Goal: Task Accomplishment & Management: Use online tool/utility

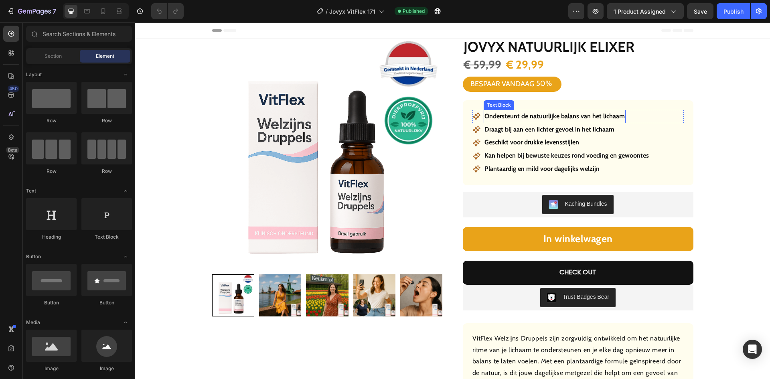
click at [527, 114] on p "Ondersteunt de natuurlijke balans van het lichaam" at bounding box center [554, 117] width 140 height 12
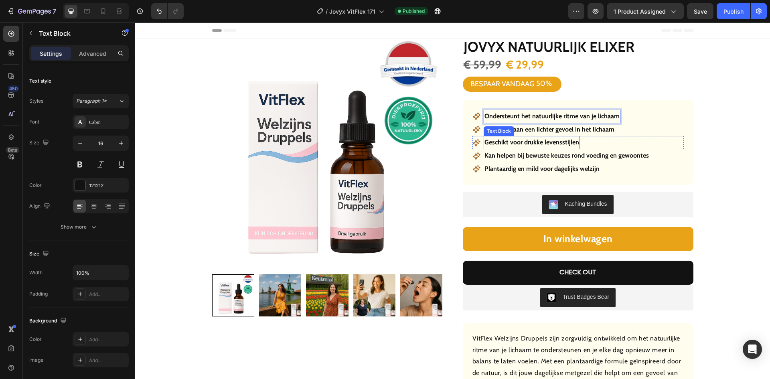
click at [533, 134] on p "Draagt bij aan een lichter gevoel in het lichaam" at bounding box center [549, 130] width 130 height 12
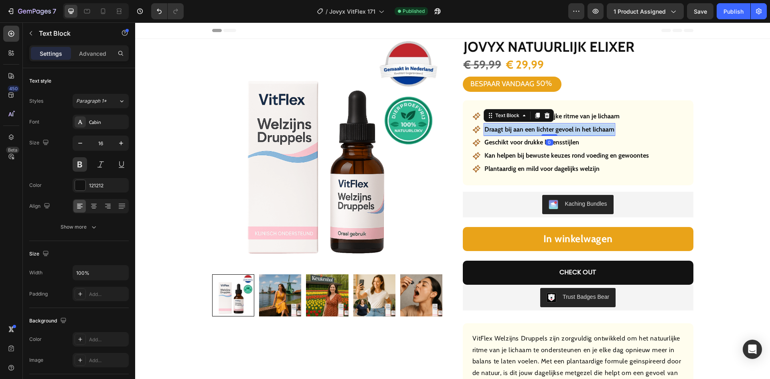
click at [533, 134] on p "Draagt bij aan een lichter gevoel in het lichaam" at bounding box center [549, 130] width 130 height 12
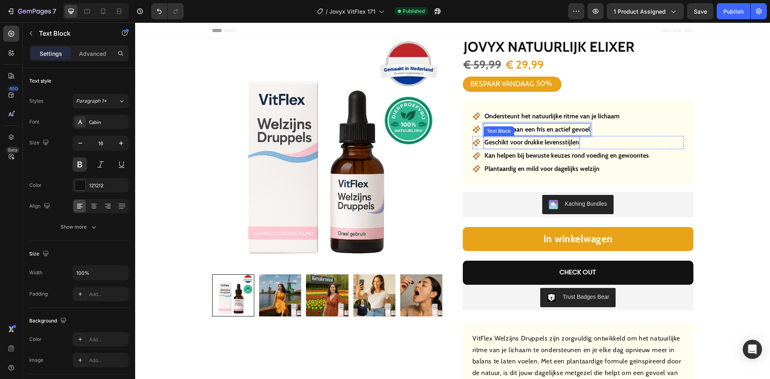
click at [546, 143] on p "Geschikt voor drukke levensstijlen" at bounding box center [531, 143] width 95 height 12
click at [652, 153] on div "Icon [PERSON_NAME] helpen bij bewuste keuzes rond voeding en gewoontes Text Blo…" at bounding box center [577, 155] width 211 height 13
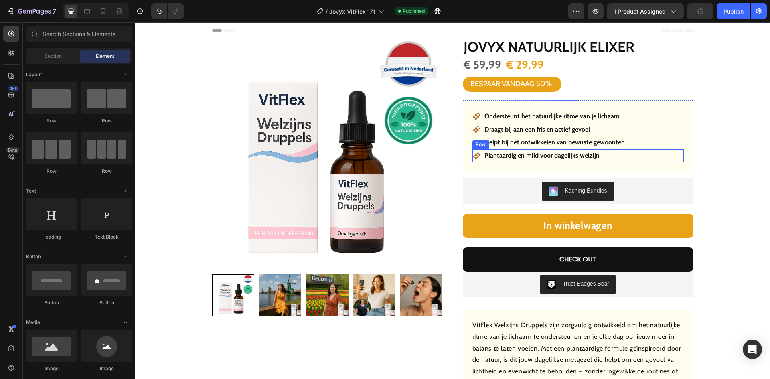
click at [644, 155] on div "Icon Plantaardig en mild voor dagelijks welzijn Text Block Row" at bounding box center [577, 155] width 211 height 13
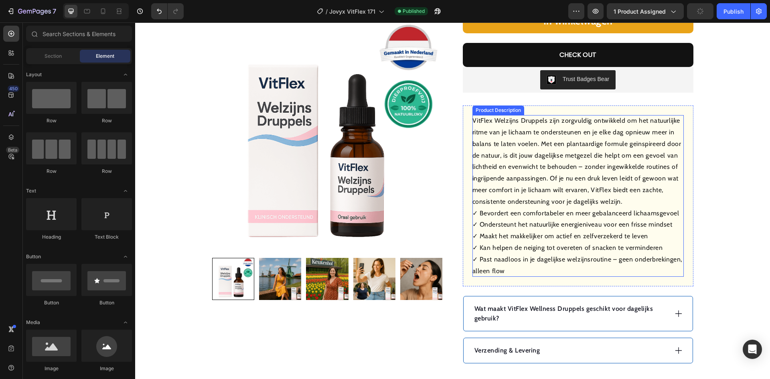
scroll to position [241, 0]
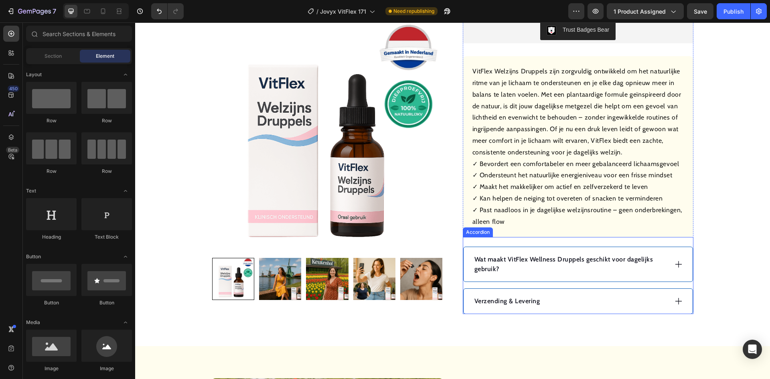
click at [528, 256] on p "Wat maakt VitFlex Wellness Druppels geschikt voor dagelijks gebruik?" at bounding box center [570, 264] width 192 height 19
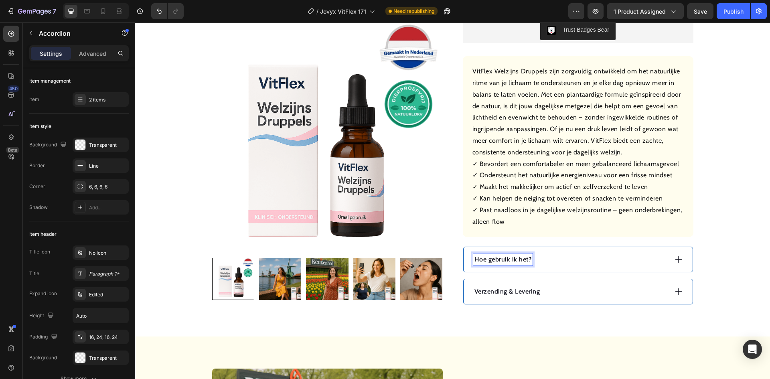
click at [579, 257] on div "Hoe gebruik ik het?" at bounding box center [570, 259] width 194 height 12
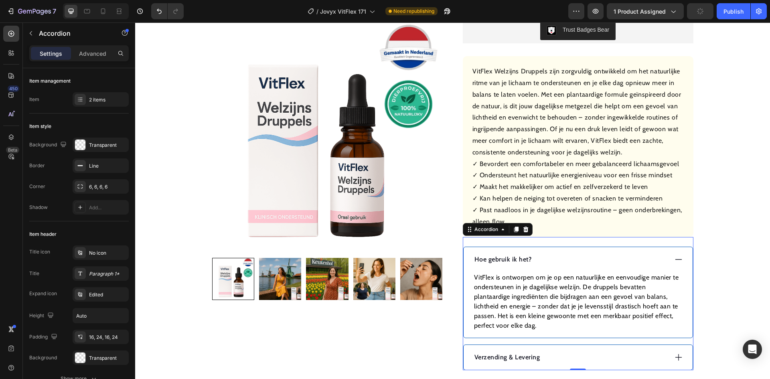
click at [557, 292] on p "VitFlex is ontworpen om je op een natuurlijke en eenvoudige manier te ondersteu…" at bounding box center [578, 302] width 208 height 58
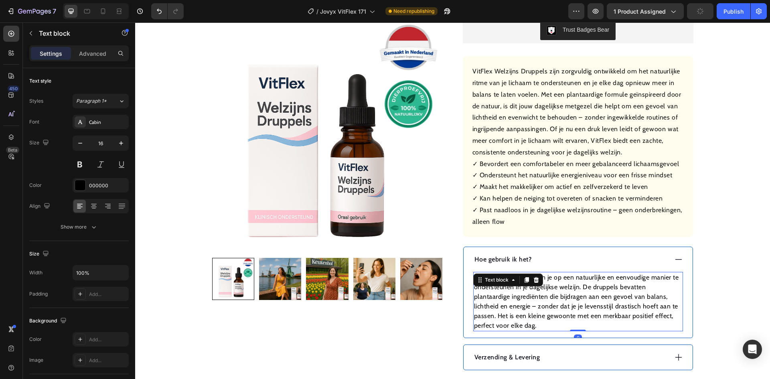
click at [557, 292] on p "VitFlex is ontworpen om je op een natuurlijke en eenvoudige manier te ondersteu…" at bounding box center [578, 302] width 208 height 58
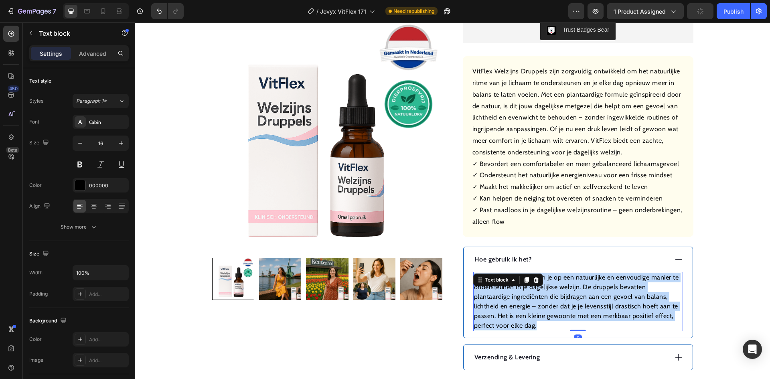
click at [557, 292] on p "VitFlex is ontworpen om je op een natuurlijke en eenvoudige manier te ondersteu…" at bounding box center [578, 302] width 208 height 58
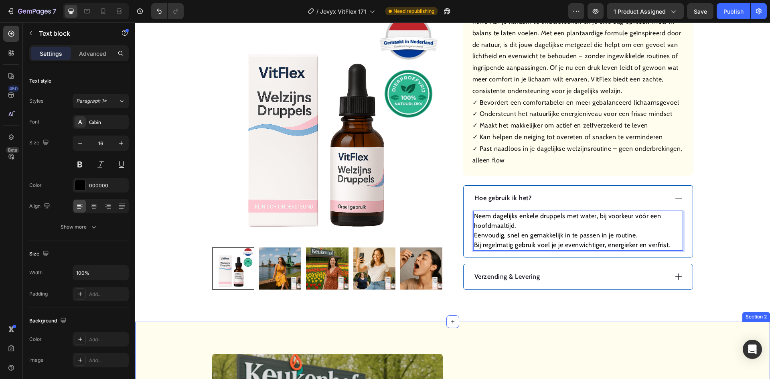
scroll to position [361, 0]
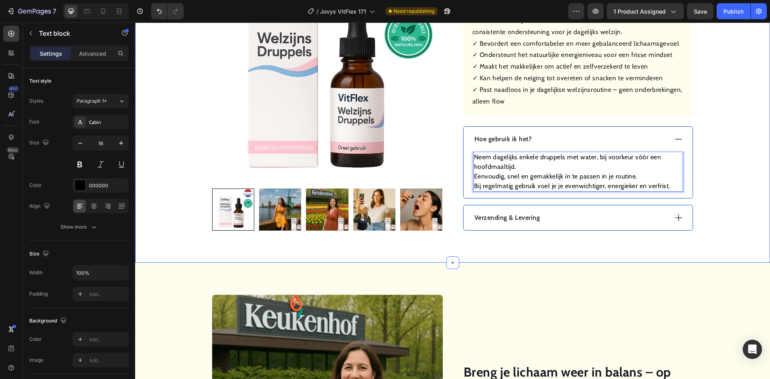
click at [566, 214] on div "Verzending & Levering" at bounding box center [570, 218] width 194 height 12
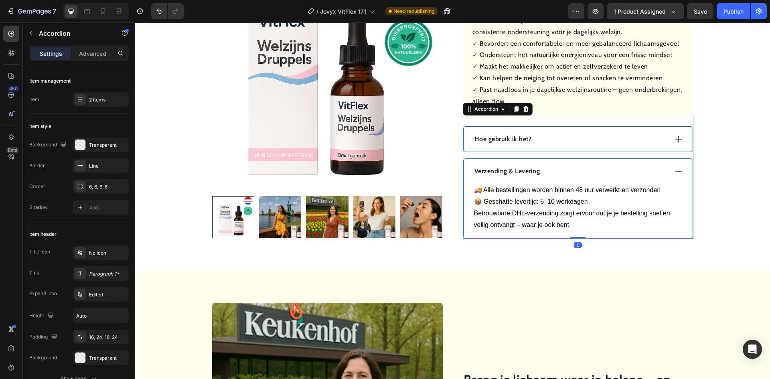
click at [566, 173] on div "Verzending & Levering" at bounding box center [570, 171] width 194 height 12
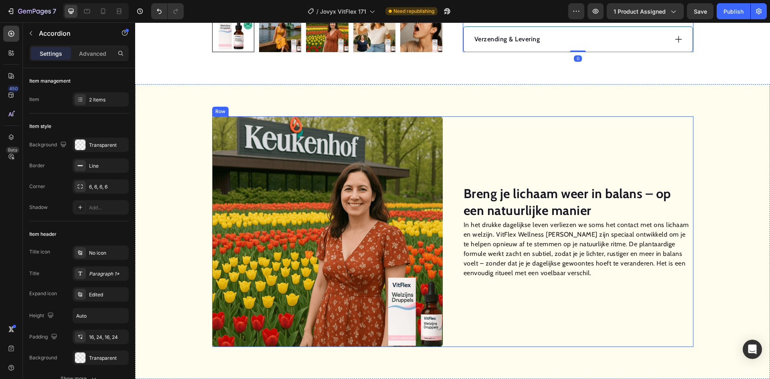
scroll to position [521, 0]
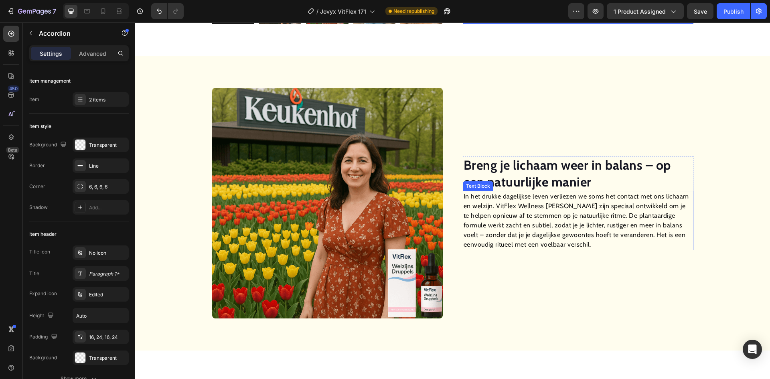
click at [546, 172] on strong "Breng je lichaam weer in balans – op een natuurlijke manier" at bounding box center [567, 173] width 207 height 32
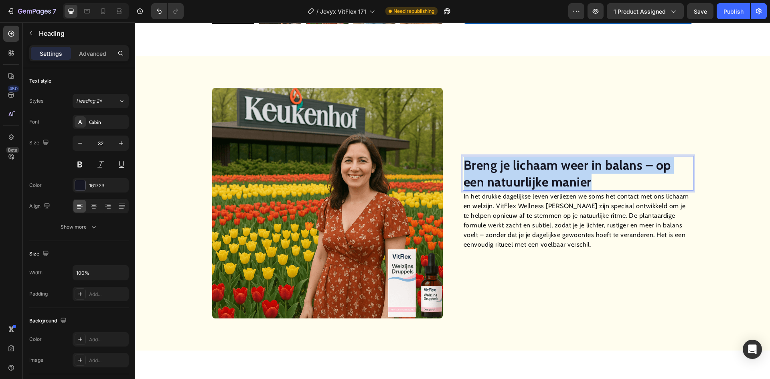
click at [546, 172] on strong "Breng je lichaam weer in balans – op een natuurlijke manier" at bounding box center [567, 173] width 207 height 32
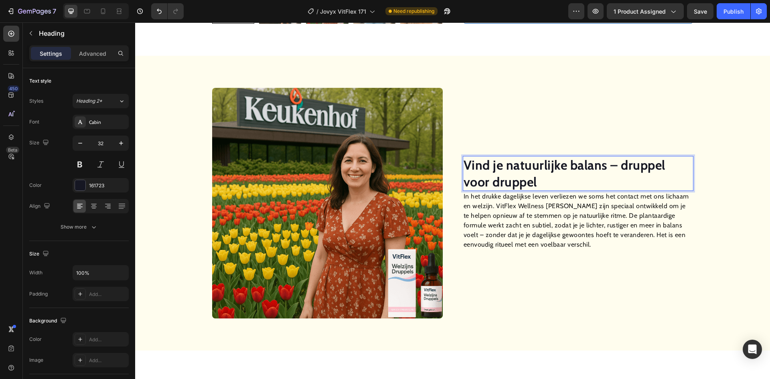
click at [522, 214] on p "In het drukke dagelijkse leven verliezen we soms het contact met ons lichaam en…" at bounding box center [578, 221] width 229 height 58
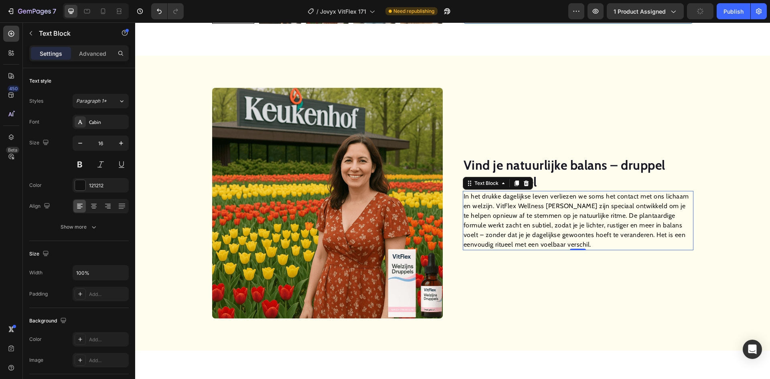
click at [522, 214] on p "In het drukke dagelijkse leven verliezen we soms het contact met ons lichaam en…" at bounding box center [578, 221] width 229 height 58
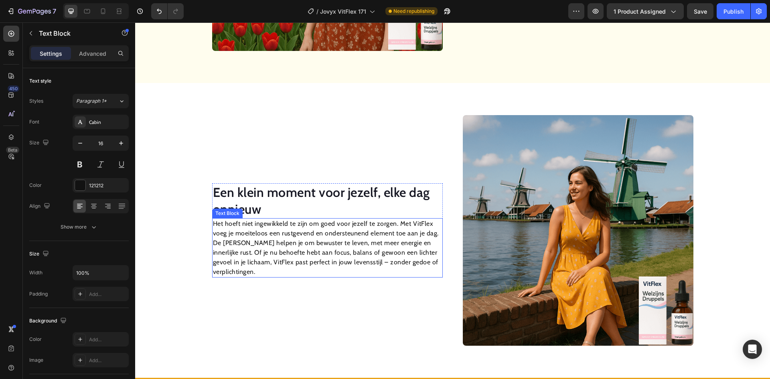
scroll to position [816, 0]
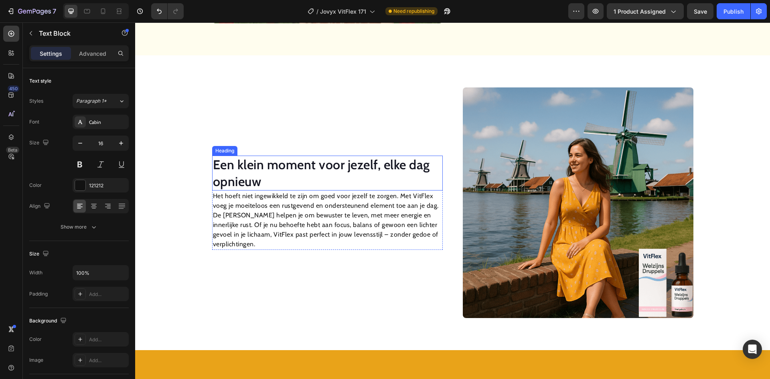
click at [347, 174] on h2 "Een klein moment voor jezelf, elke dag opnieuw" at bounding box center [327, 173] width 231 height 35
click at [347, 174] on p "Een klein moment voor jezelf, elke dag opnieuw" at bounding box center [327, 172] width 229 height 33
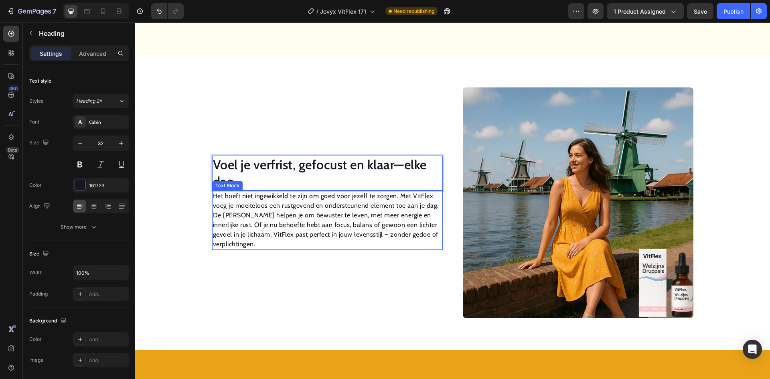
click at [370, 212] on p "Het hoeft niet ingewikkeld te zijn om goed voor jezelf te zorgen. Met VitFlex v…" at bounding box center [327, 220] width 229 height 58
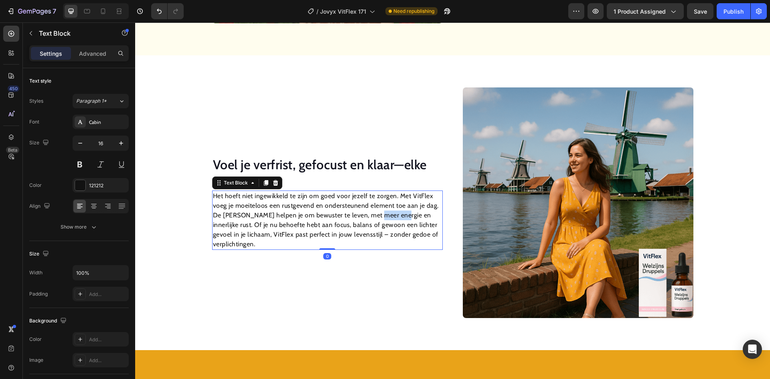
click at [370, 212] on p "Het hoeft niet ingewikkeld te zijn om goed voor jezelf te zorgen. Met VitFlex v…" at bounding box center [327, 220] width 229 height 58
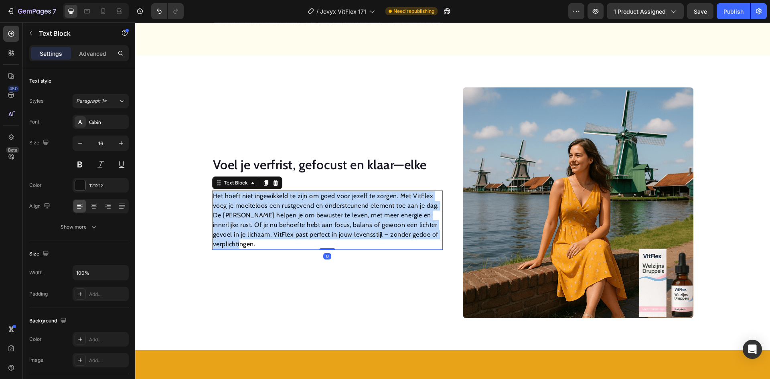
click at [370, 213] on p "Het hoeft niet ingewikkeld te zijn om goed voor jezelf te zorgen. Met VitFlex v…" at bounding box center [327, 220] width 229 height 58
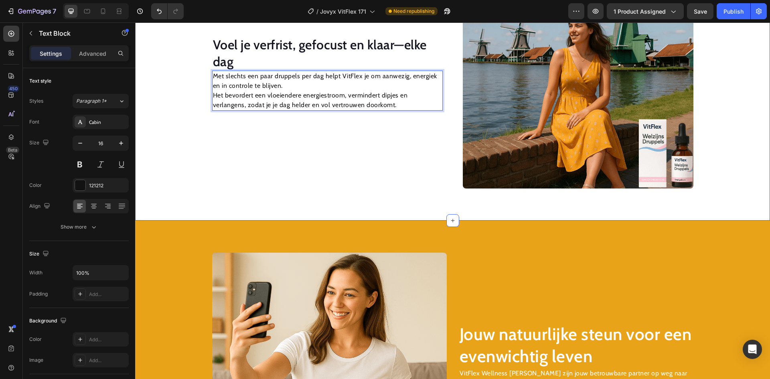
scroll to position [946, 0]
click at [213, 96] on p "Met slechts een paar druppels per dag helpt VitFlex je om aanwezig, energiek en…" at bounding box center [327, 90] width 229 height 38
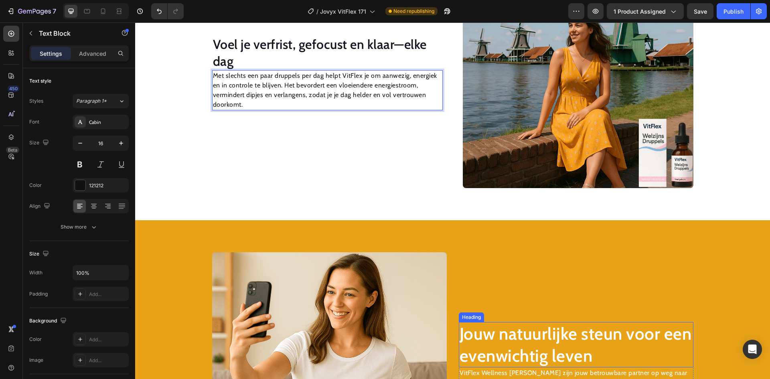
click at [527, 345] on h2 "Jouw natuurlijke steun voor een evenwichtig leven" at bounding box center [576, 344] width 235 height 45
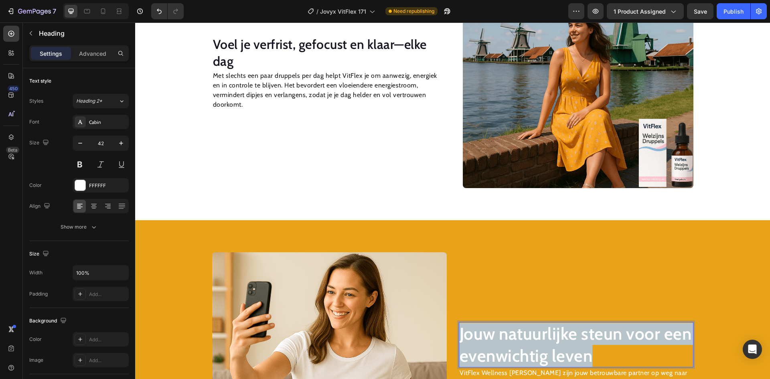
click at [527, 345] on p "Jouw natuurlijke steun voor een evenwichtig leven" at bounding box center [576, 345] width 233 height 44
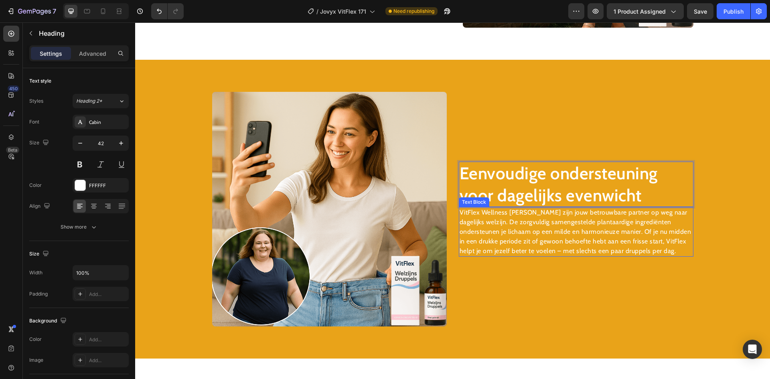
click at [517, 247] on p "VitFlex Wellness [PERSON_NAME] zijn jouw betrouwbare partner op weg naar dageli…" at bounding box center [576, 232] width 233 height 48
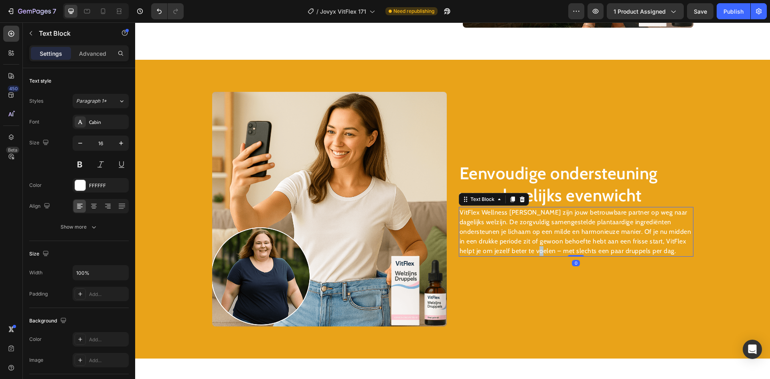
click at [517, 247] on p "VitFlex Wellness [PERSON_NAME] zijn jouw betrouwbare partner op weg naar dageli…" at bounding box center [576, 232] width 233 height 48
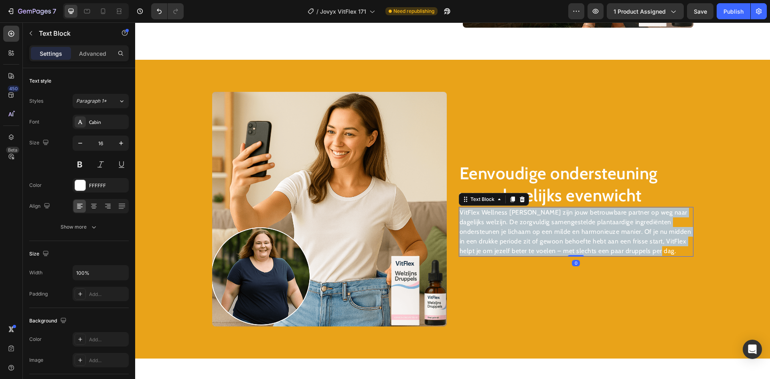
click at [517, 247] on p "VitFlex Wellness [PERSON_NAME] zijn jouw betrouwbare partner op weg naar dageli…" at bounding box center [576, 232] width 233 height 48
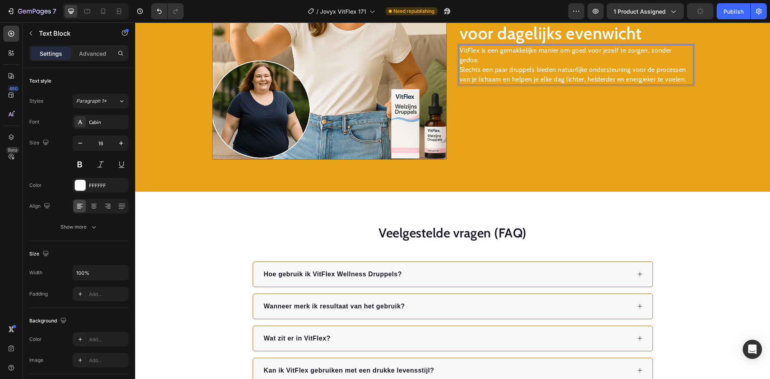
scroll to position [1277, 0]
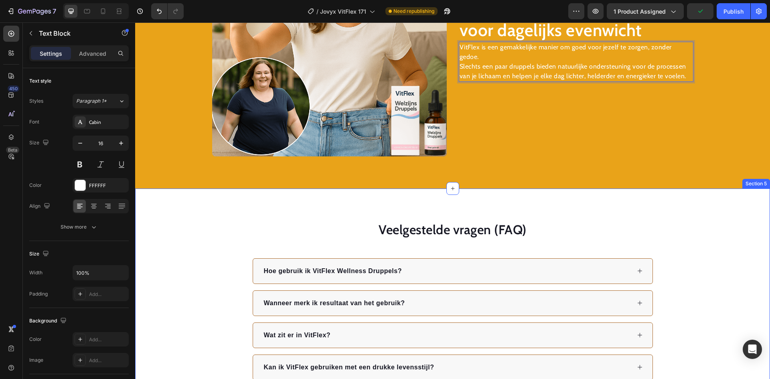
click at [592, 209] on div "Veelgestelde vragen (FAQ) Heading Hoe gebruik ik VitFlex Wellness Druppels? Wan…" at bounding box center [452, 316] width 635 height 256
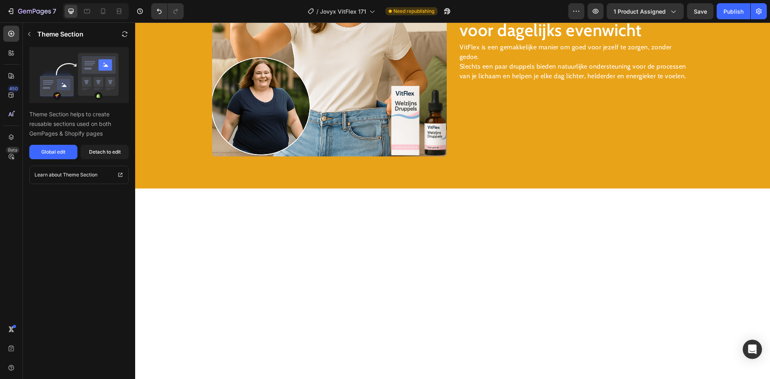
click at [450, 189] on div at bounding box center [452, 320] width 635 height 265
click at [450, 189] on icon at bounding box center [453, 188] width 6 height 6
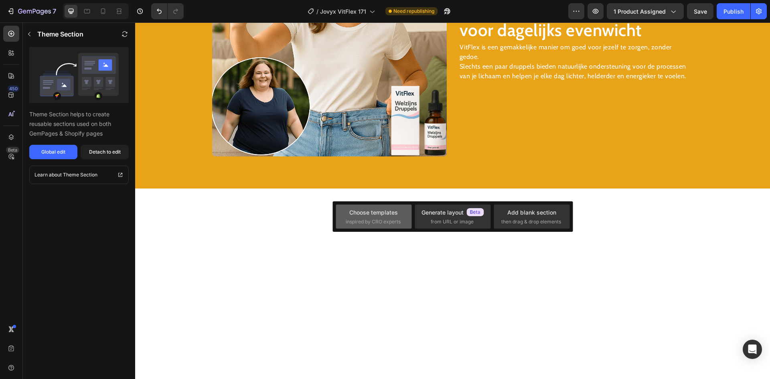
click at [386, 221] on span "inspired by CRO experts" at bounding box center [373, 221] width 55 height 7
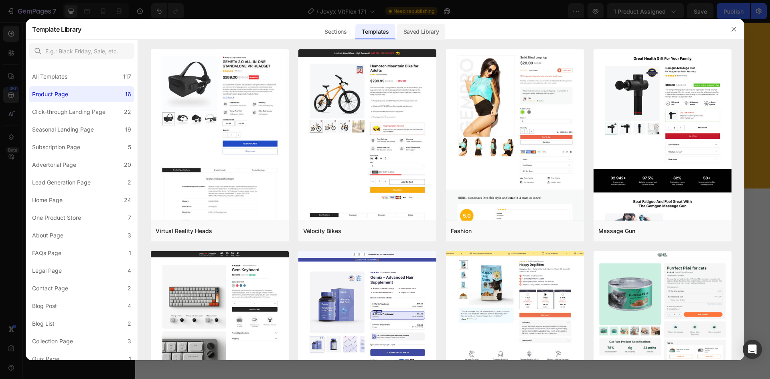
click at [417, 28] on div "Saved Library" at bounding box center [421, 32] width 49 height 16
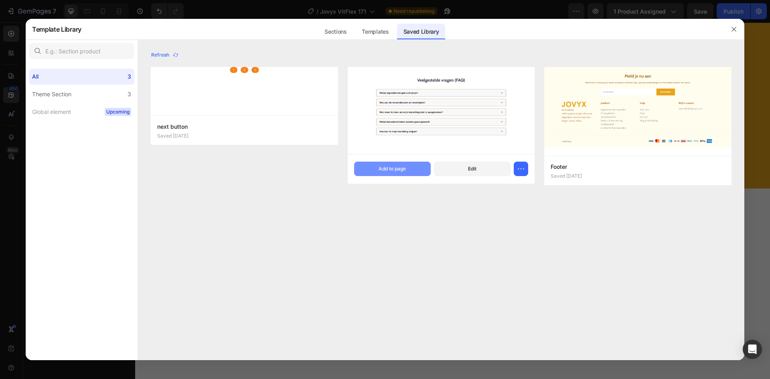
click at [382, 164] on button "Add to page" at bounding box center [392, 169] width 77 height 14
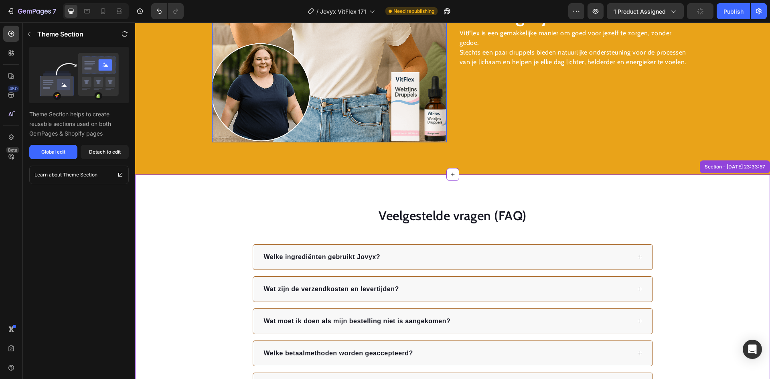
scroll to position [1282, 0]
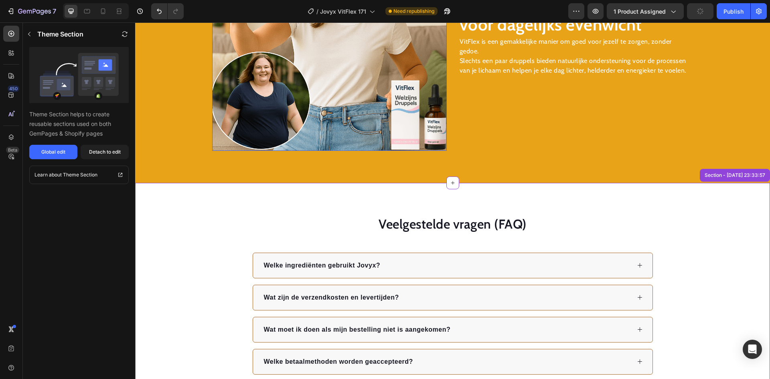
click at [313, 101] on img at bounding box center [329, 33] width 235 height 235
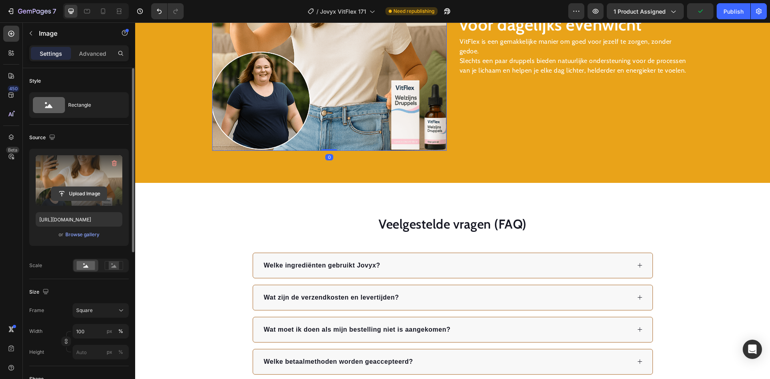
click at [85, 194] on input "file" at bounding box center [78, 194] width 55 height 14
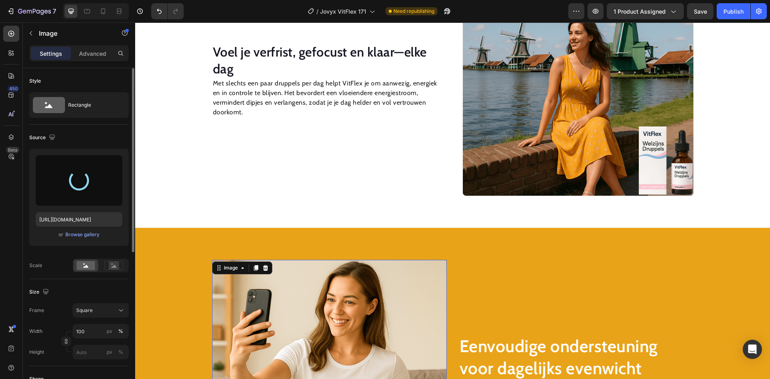
scroll to position [921, 0]
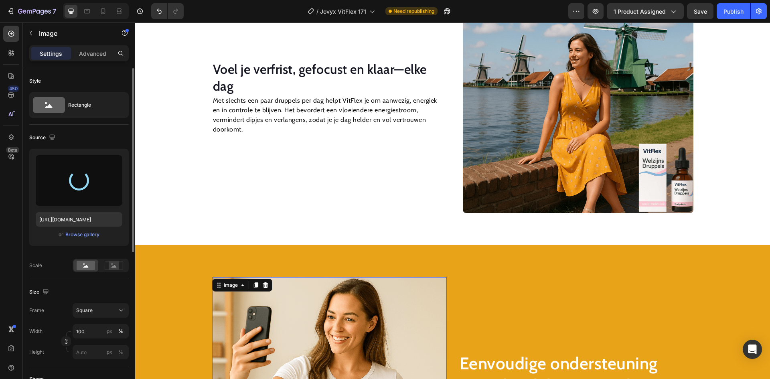
type input "[URL][DOMAIN_NAME]"
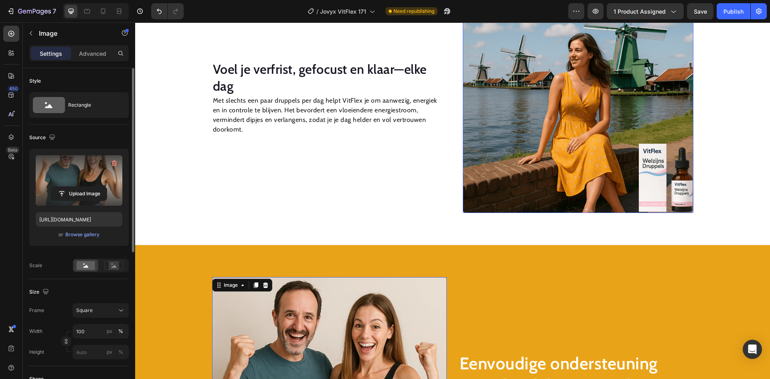
click at [551, 155] on img at bounding box center [578, 97] width 231 height 231
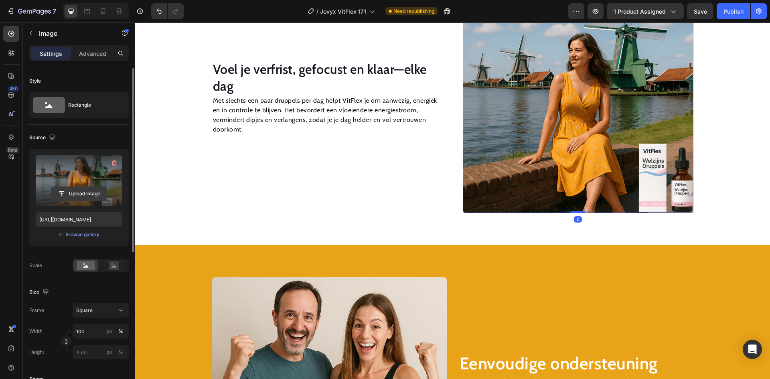
click at [84, 197] on input "file" at bounding box center [78, 194] width 55 height 14
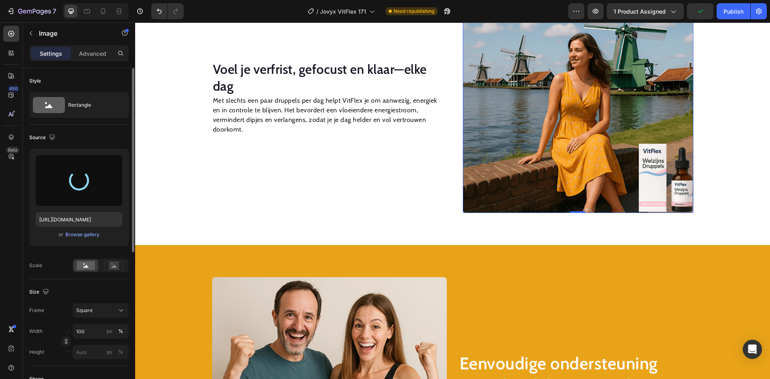
type input "[URL][DOMAIN_NAME]"
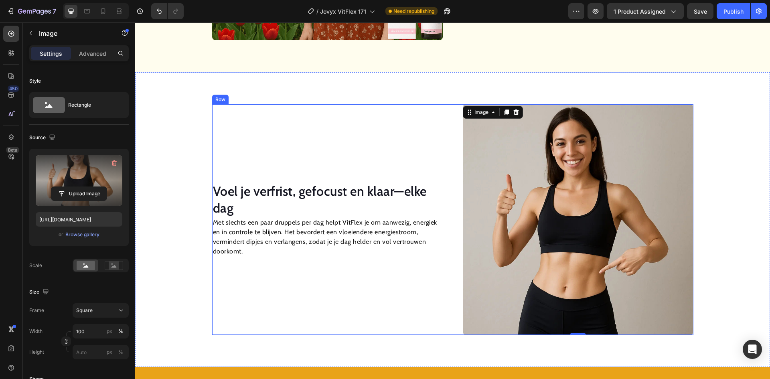
scroll to position [761, 0]
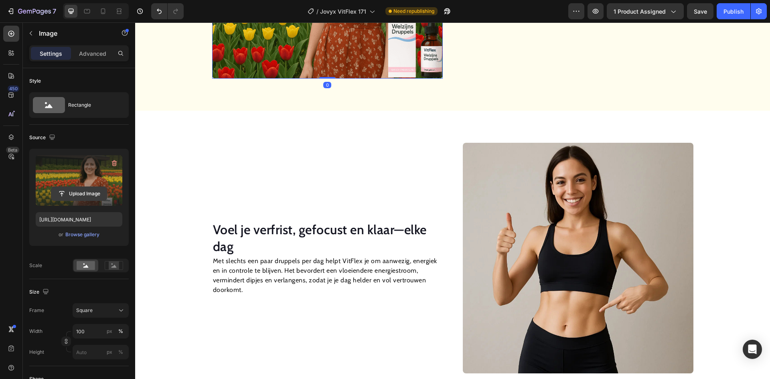
click at [86, 187] on input "file" at bounding box center [78, 194] width 55 height 14
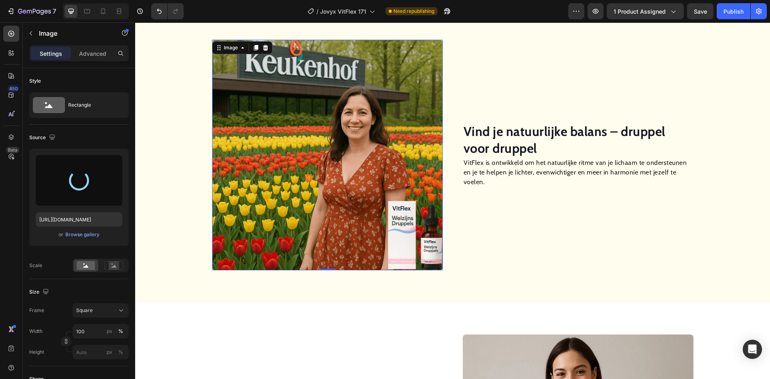
scroll to position [520, 0]
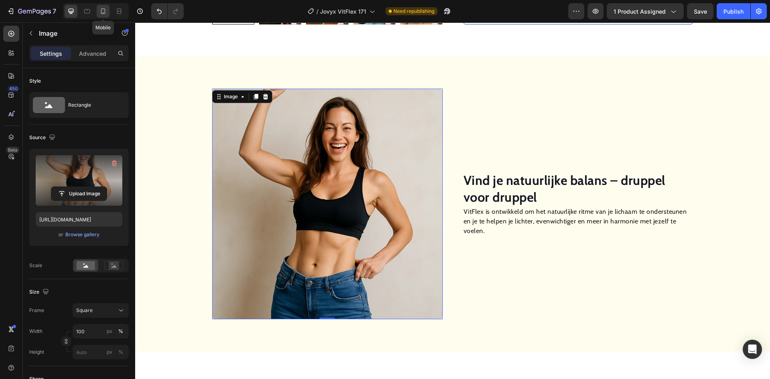
click at [101, 10] on icon at bounding box center [103, 11] width 4 height 6
type input "[URL][DOMAIN_NAME]"
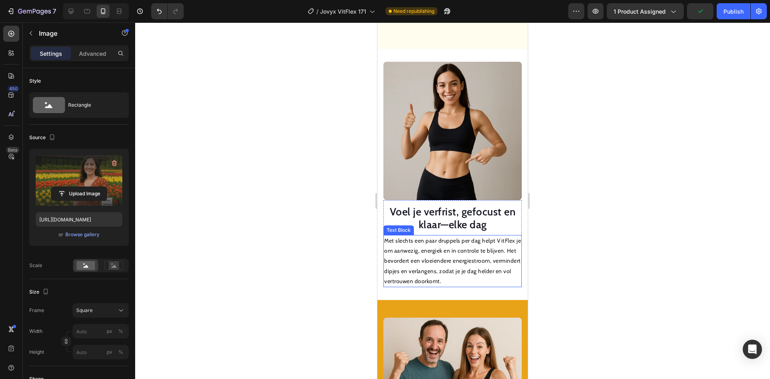
scroll to position [1032, 0]
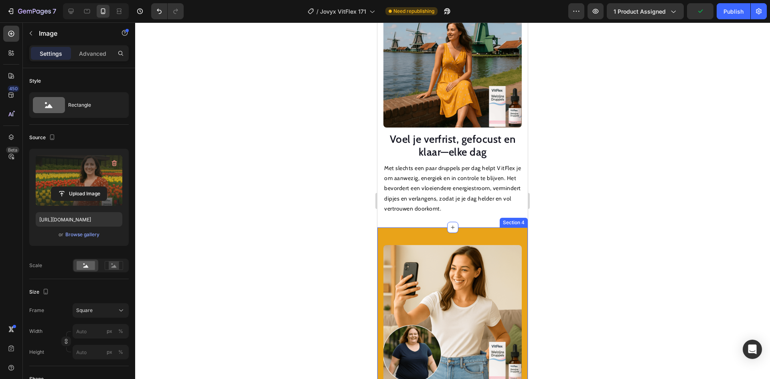
click at [457, 280] on img at bounding box center [452, 314] width 138 height 138
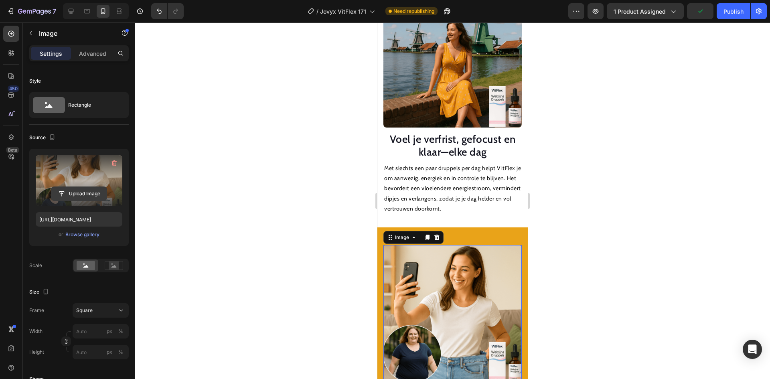
click at [82, 193] on input "file" at bounding box center [78, 194] width 55 height 14
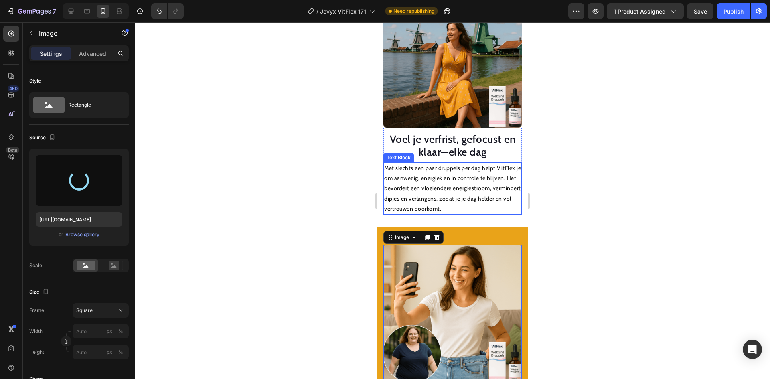
type input "[URL][DOMAIN_NAME]"
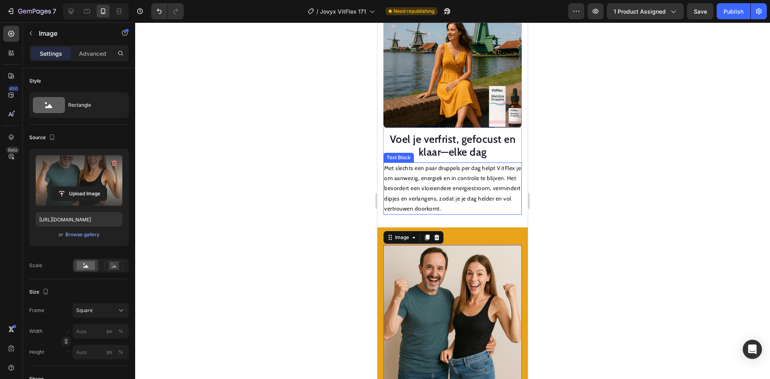
scroll to position [952, 0]
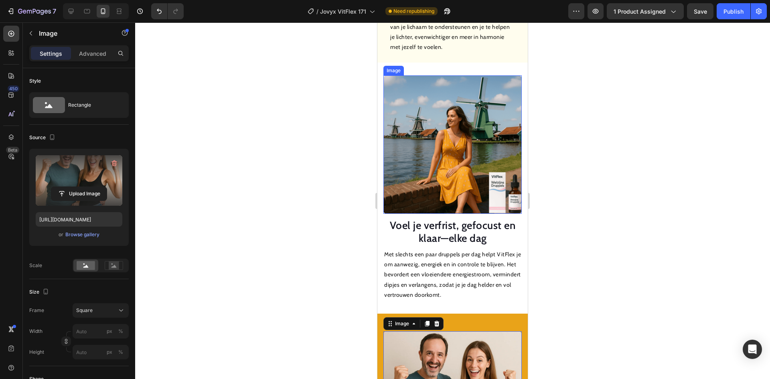
click at [458, 148] on img at bounding box center [452, 144] width 138 height 138
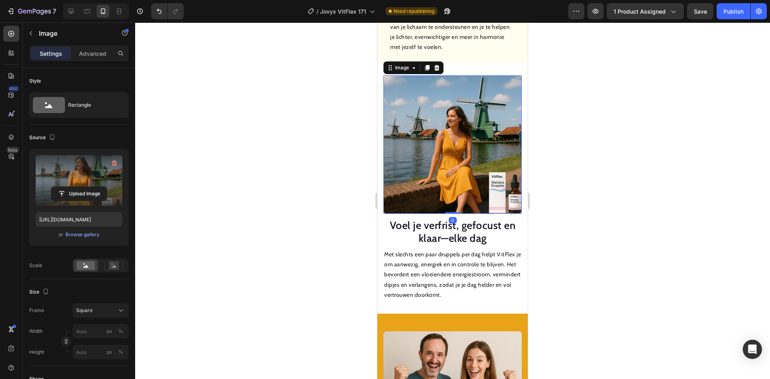
click at [63, 185] on label at bounding box center [79, 180] width 87 height 51
click at [63, 187] on input "file" at bounding box center [78, 194] width 55 height 14
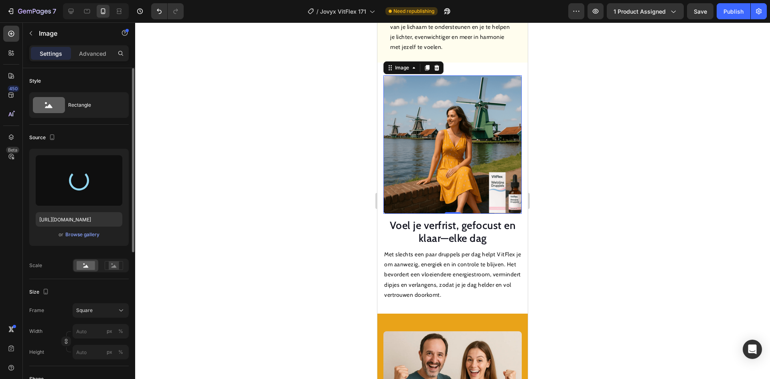
type input "[URL][DOMAIN_NAME]"
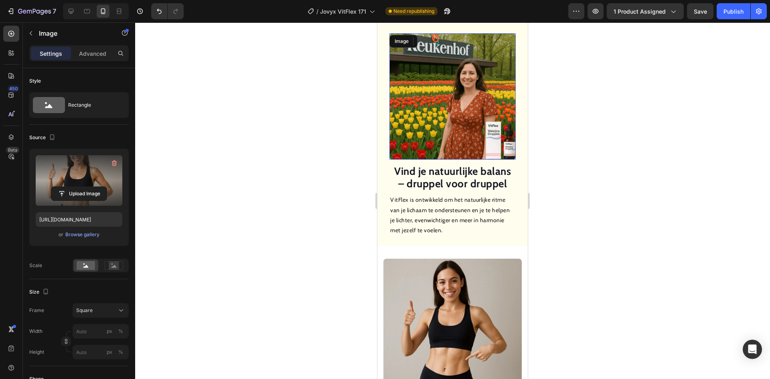
click at [458, 99] on img at bounding box center [452, 96] width 126 height 126
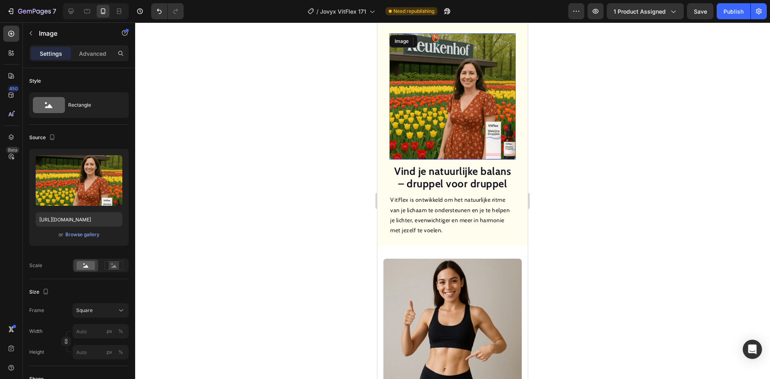
scroll to position [711, 0]
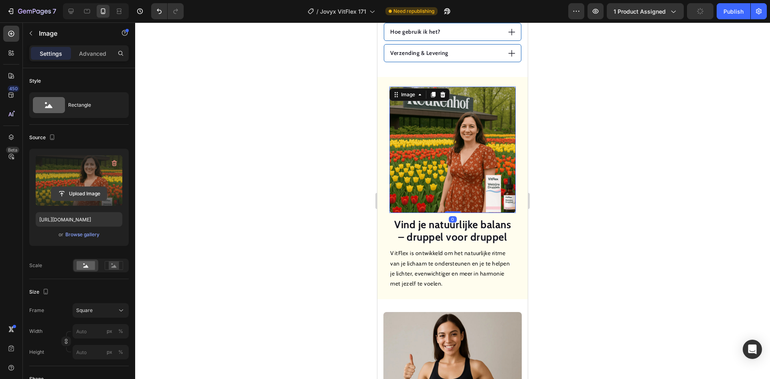
click at [92, 188] on input "file" at bounding box center [78, 194] width 55 height 14
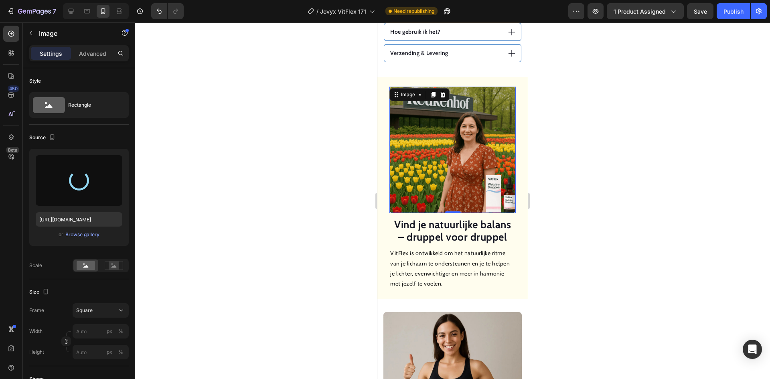
type input "[URL][DOMAIN_NAME]"
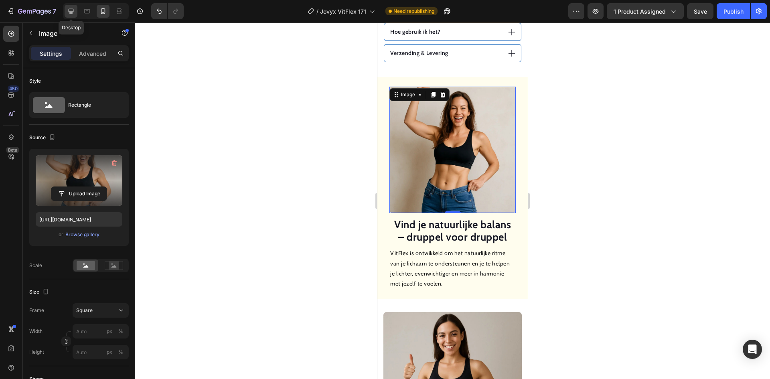
click at [72, 12] on icon at bounding box center [71, 11] width 5 height 5
type input "100"
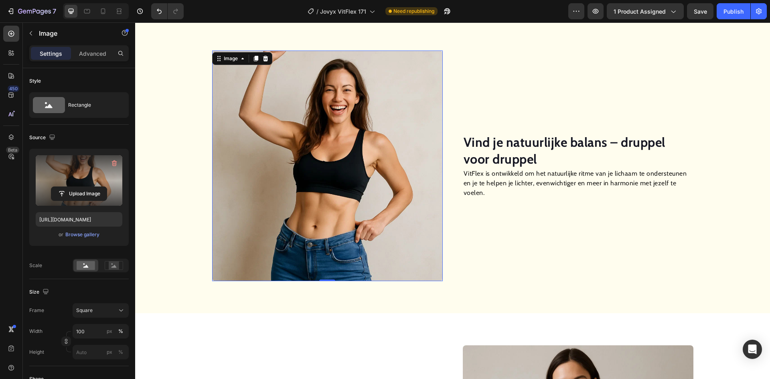
scroll to position [518, 0]
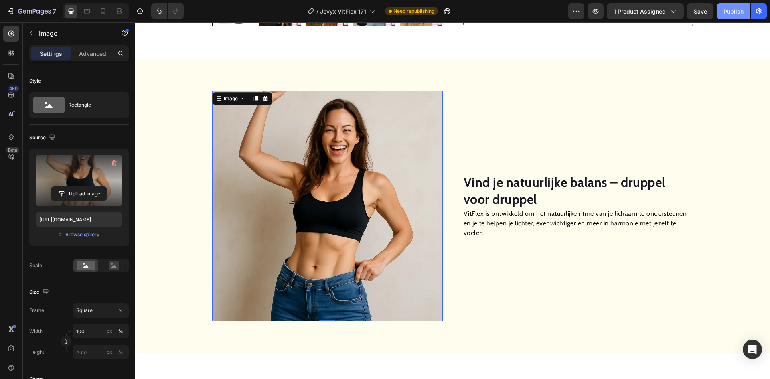
click at [734, 10] on div "Publish" at bounding box center [733, 11] width 20 height 8
